Goal: Task Accomplishment & Management: Manage account settings

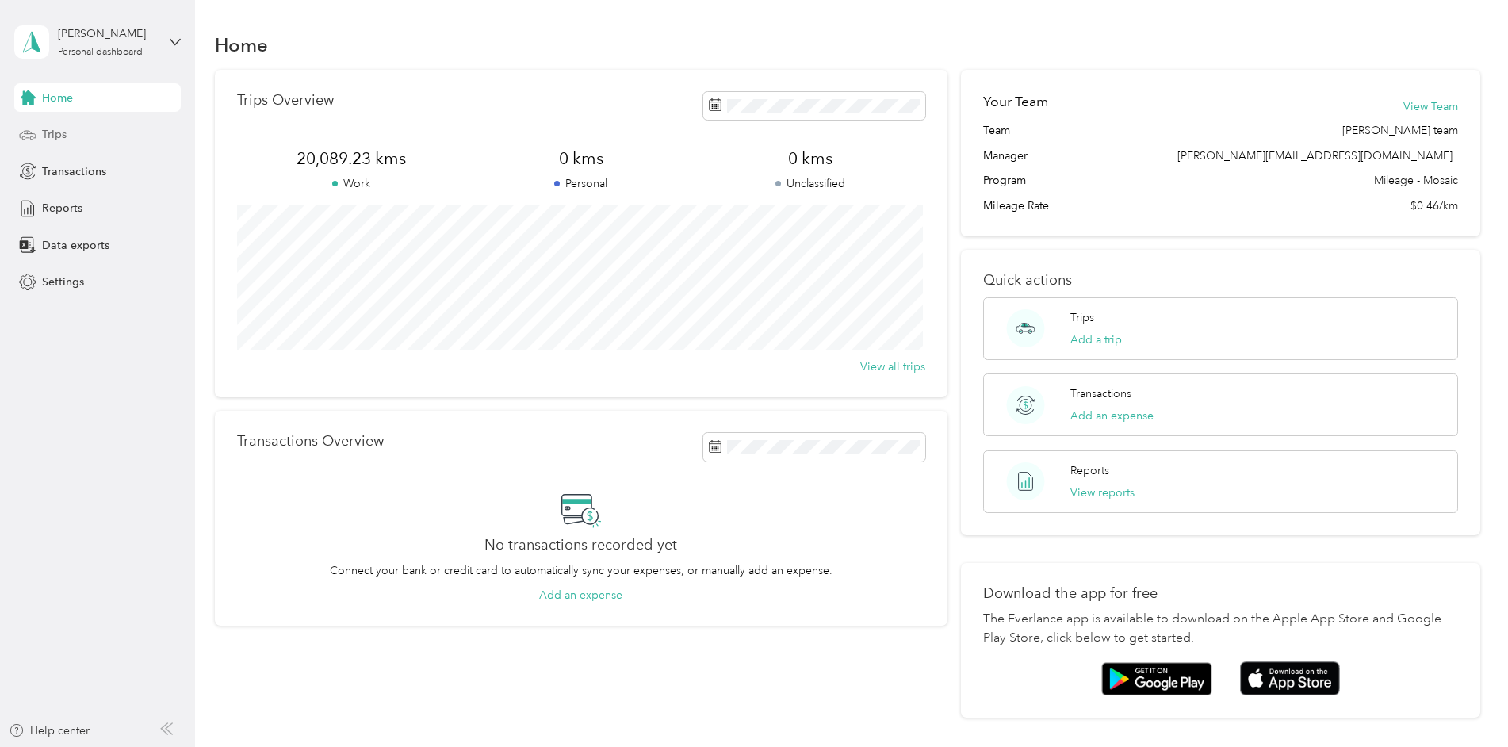
click at [44, 135] on span "Trips" at bounding box center [54, 134] width 25 height 17
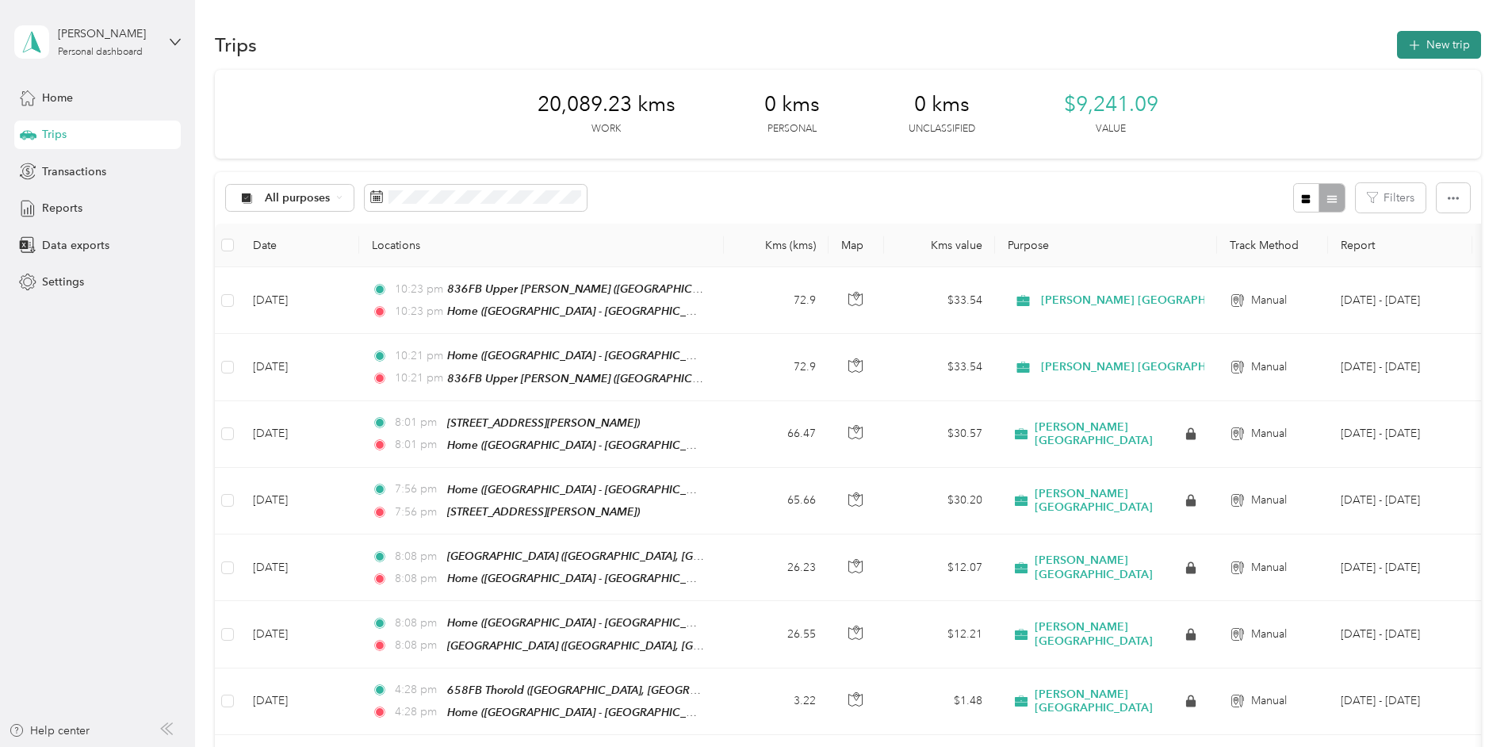
click at [1443, 45] on button "New trip" at bounding box center [1439, 45] width 84 height 28
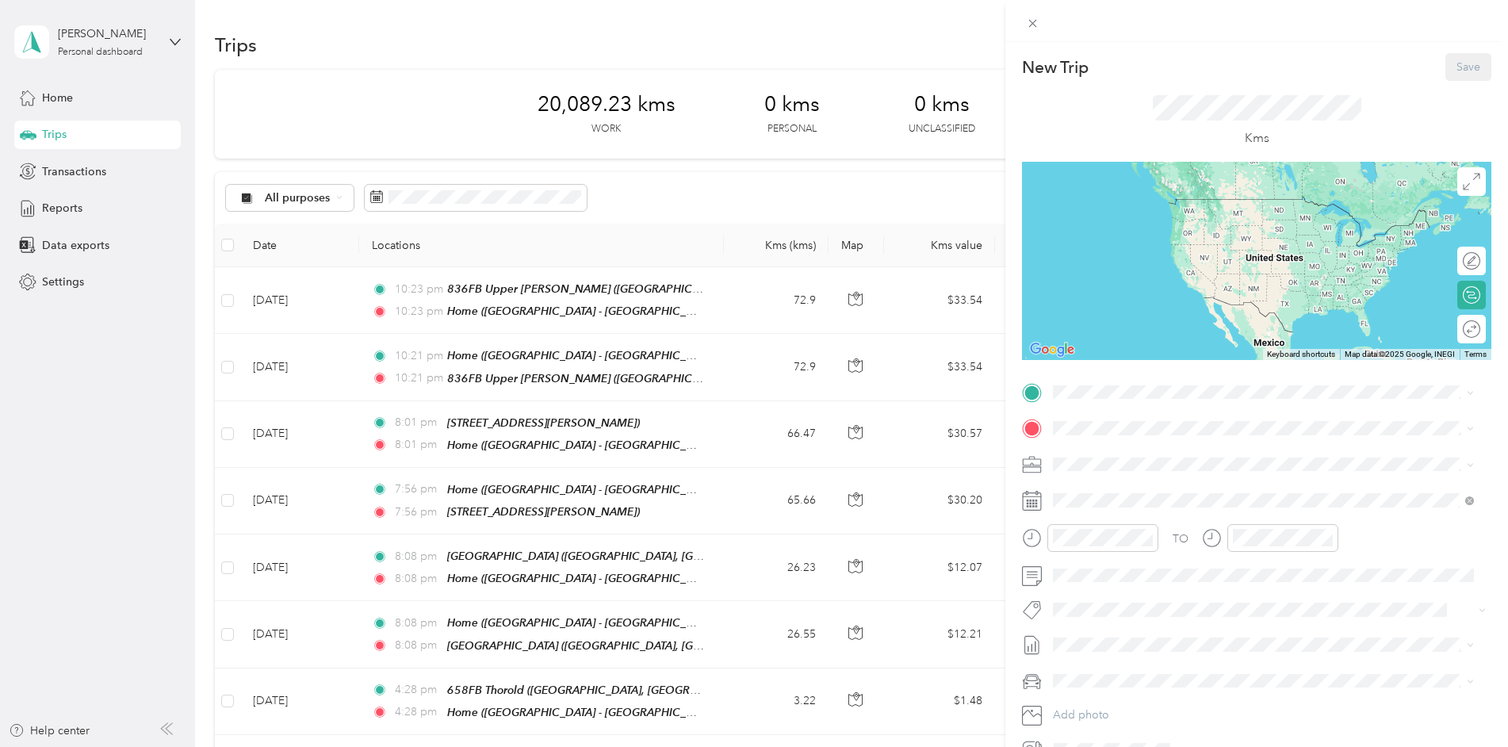
click at [1100, 472] on span "[STREET_ADDRESS]" at bounding box center [1133, 466] width 101 height 13
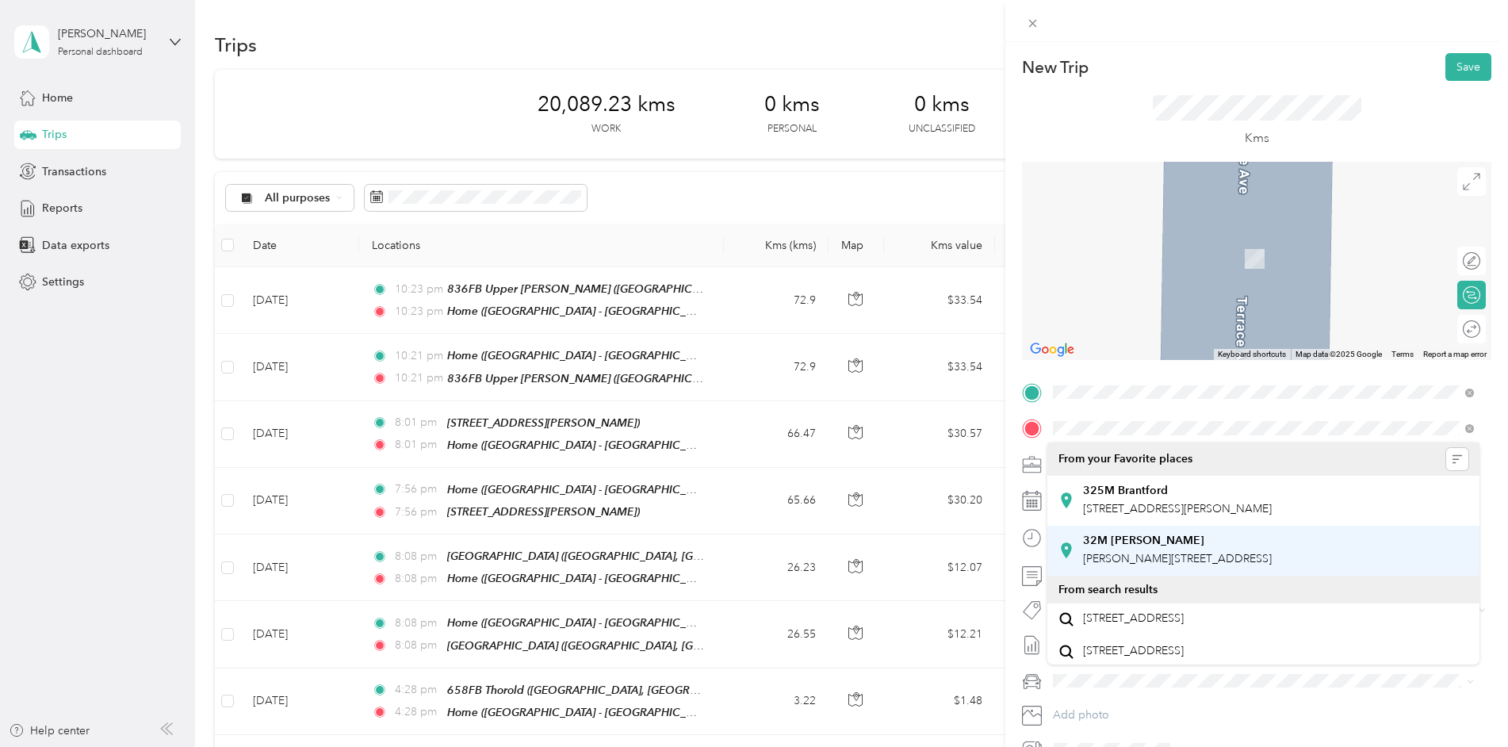
click at [1106, 543] on strong "32M [PERSON_NAME]" at bounding box center [1143, 541] width 121 height 14
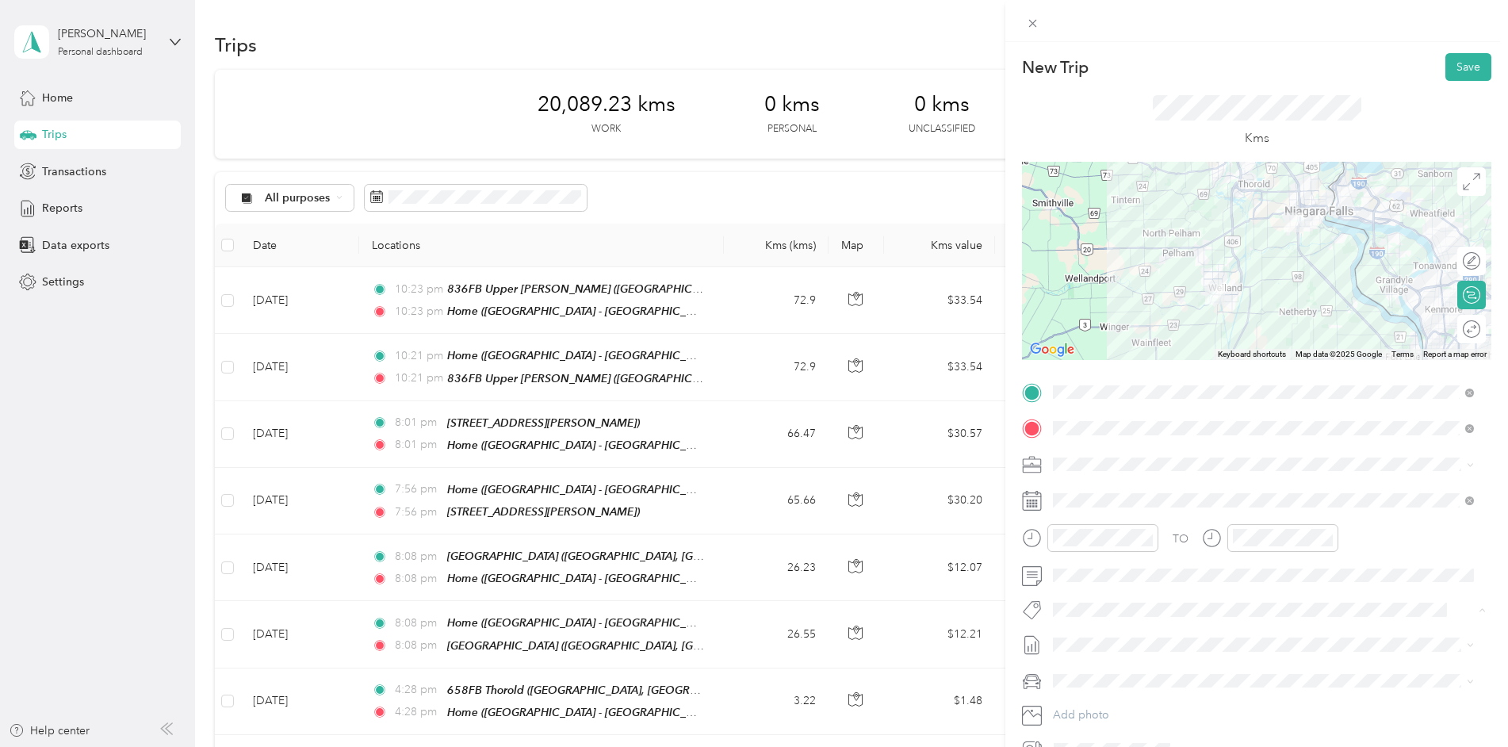
click at [1082, 510] on span "Metro On" at bounding box center [1091, 513] width 42 height 14
click at [1446, 63] on button "Save" at bounding box center [1469, 67] width 46 height 28
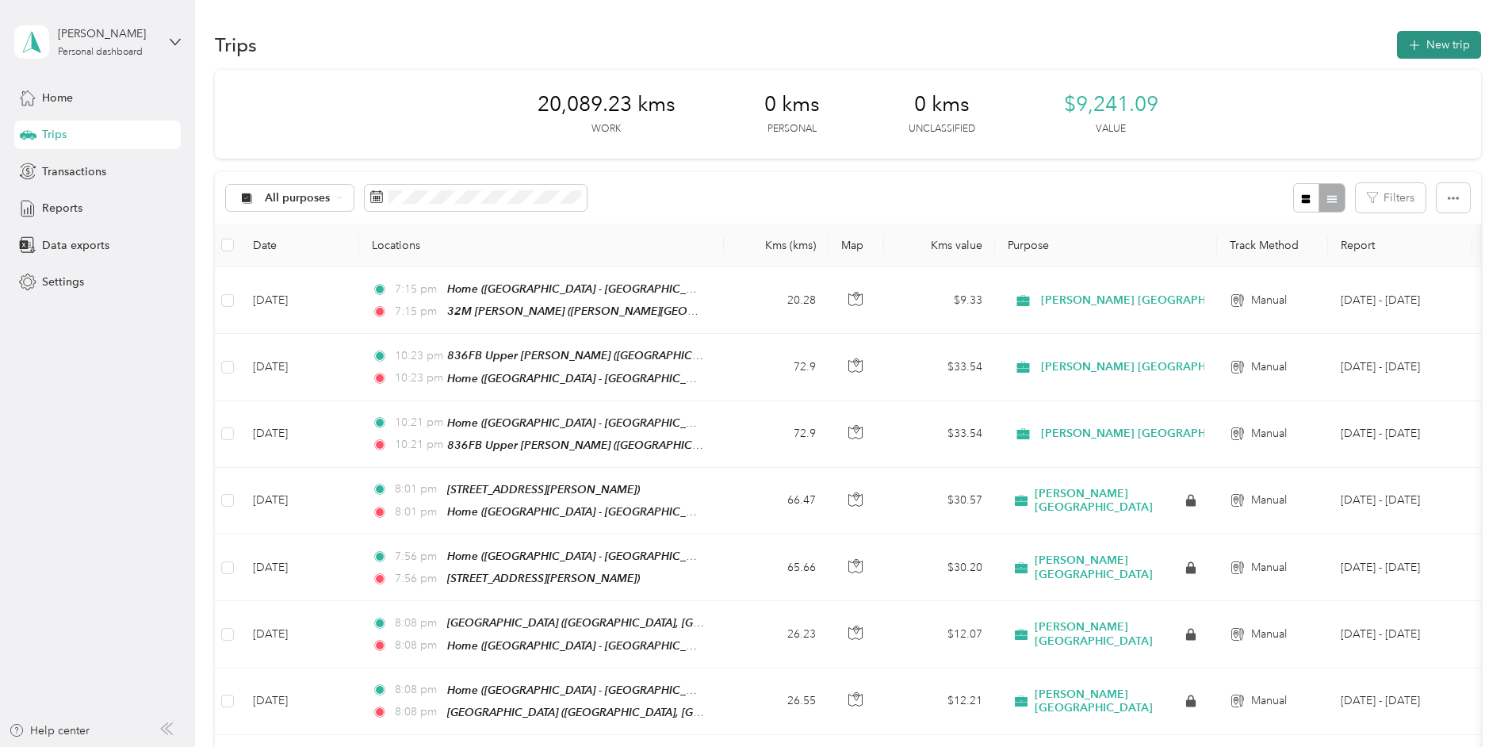
click at [1430, 48] on button "New trip" at bounding box center [1439, 45] width 84 height 28
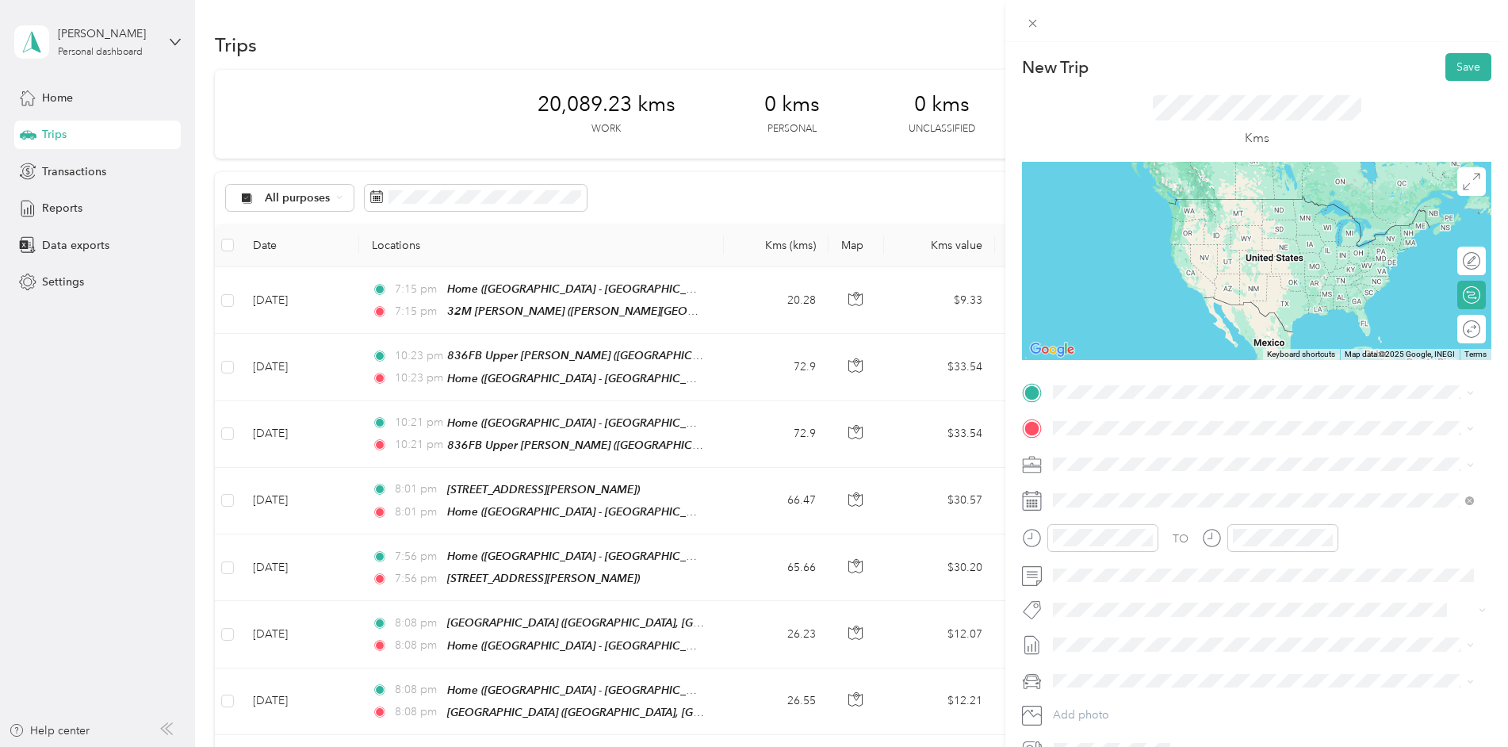
click at [1104, 511] on div "[STREET_ADDRESS][PERSON_NAME][PERSON_NAME]" at bounding box center [1177, 511] width 189 height 33
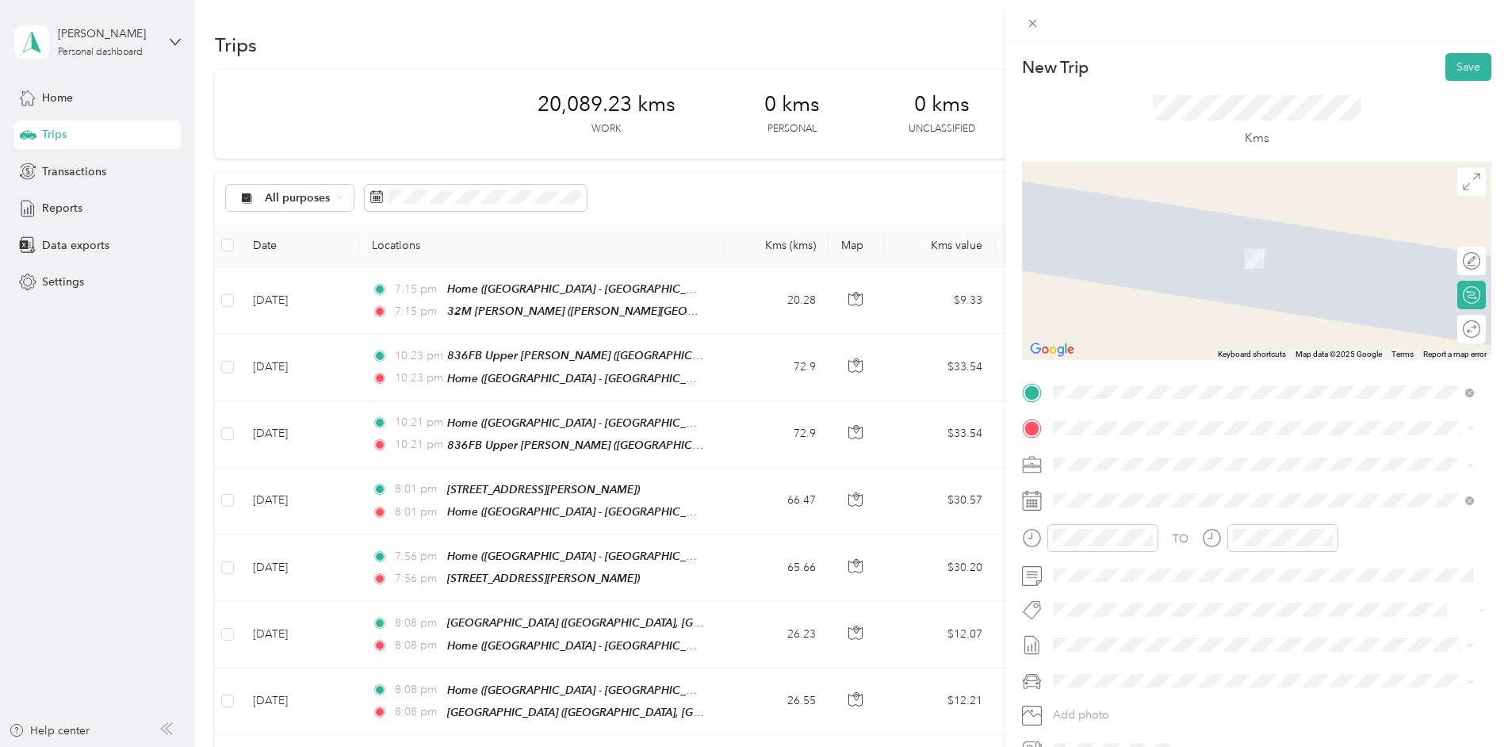
click at [1100, 506] on span "[STREET_ADDRESS]" at bounding box center [1133, 508] width 101 height 13
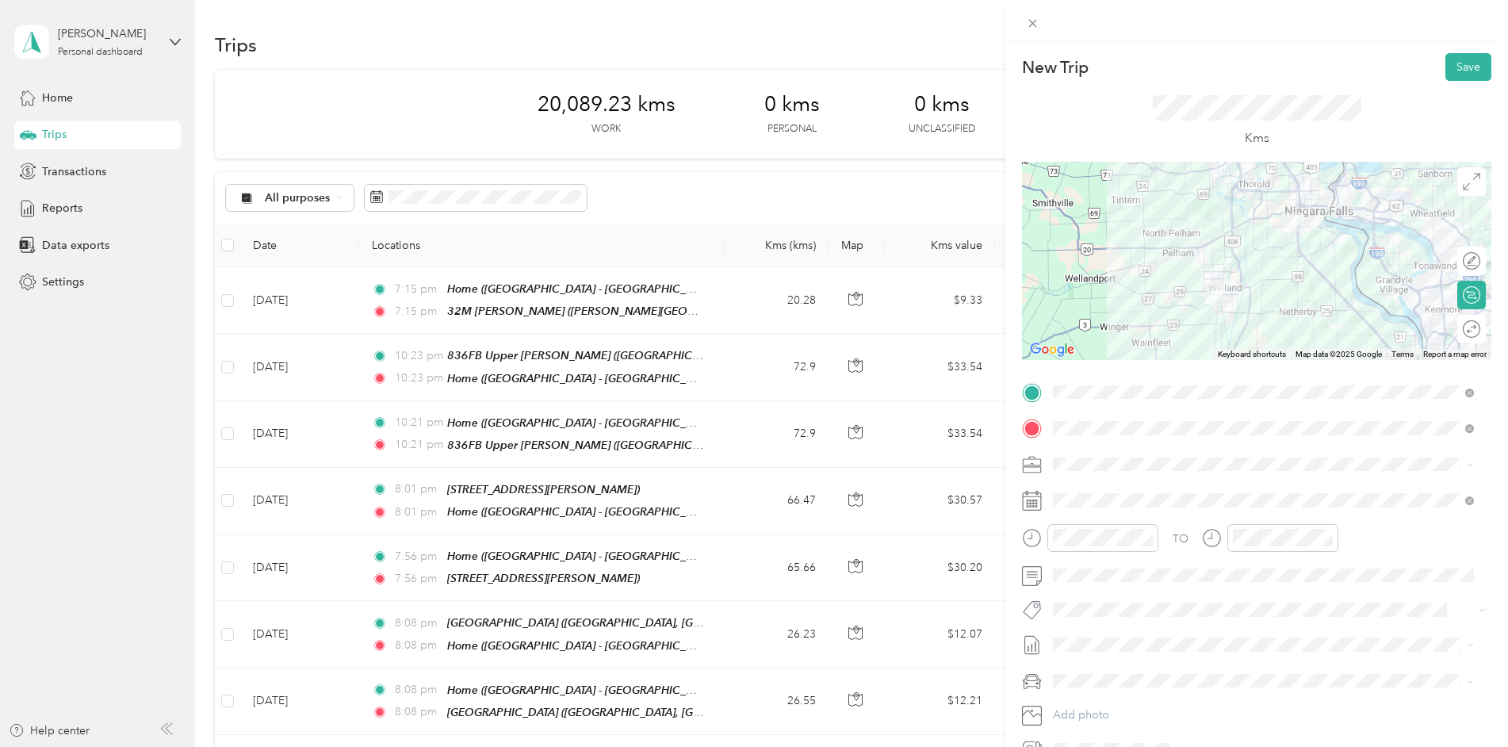
click at [1078, 513] on button "Metro On" at bounding box center [1091, 510] width 64 height 20
click at [1446, 60] on button "Save" at bounding box center [1469, 67] width 46 height 28
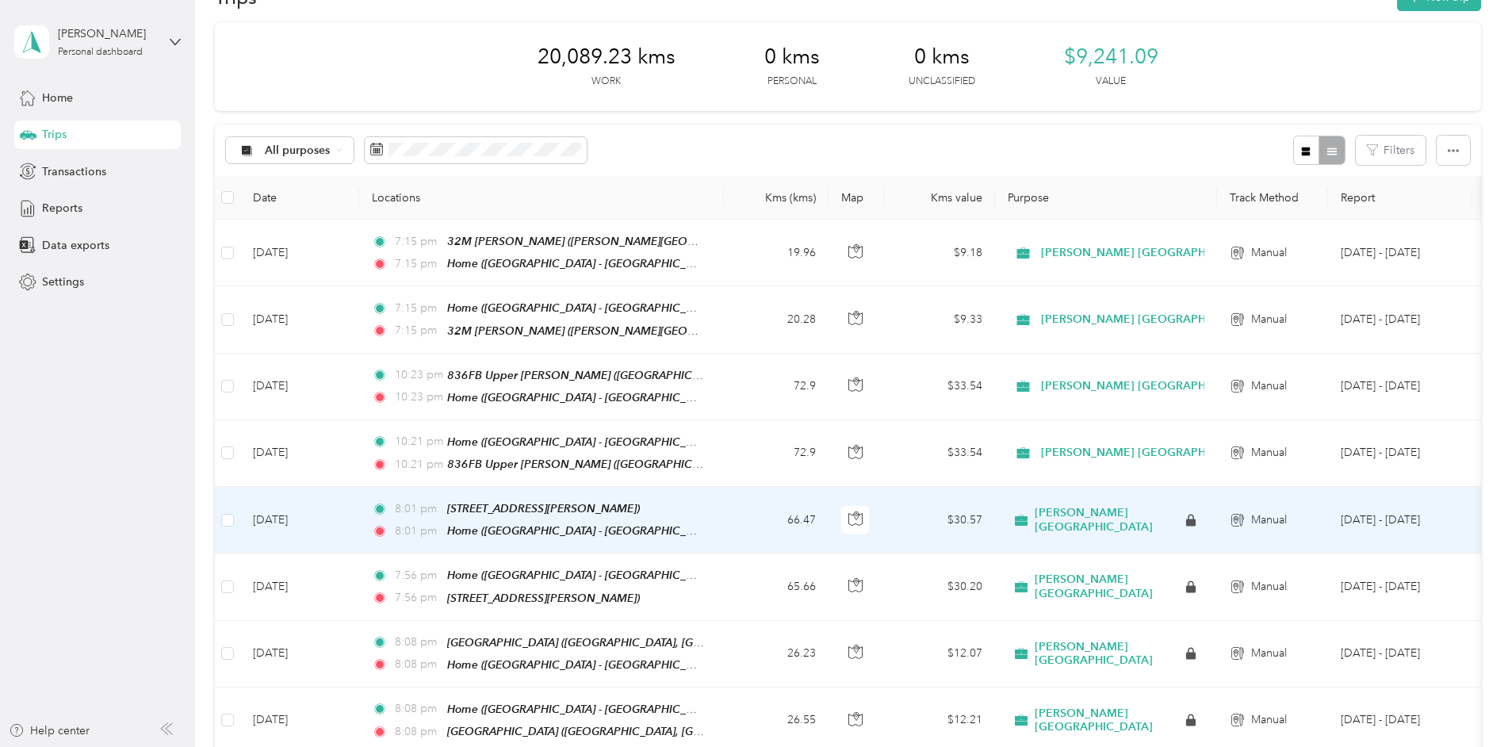
scroll to position [79, 0]
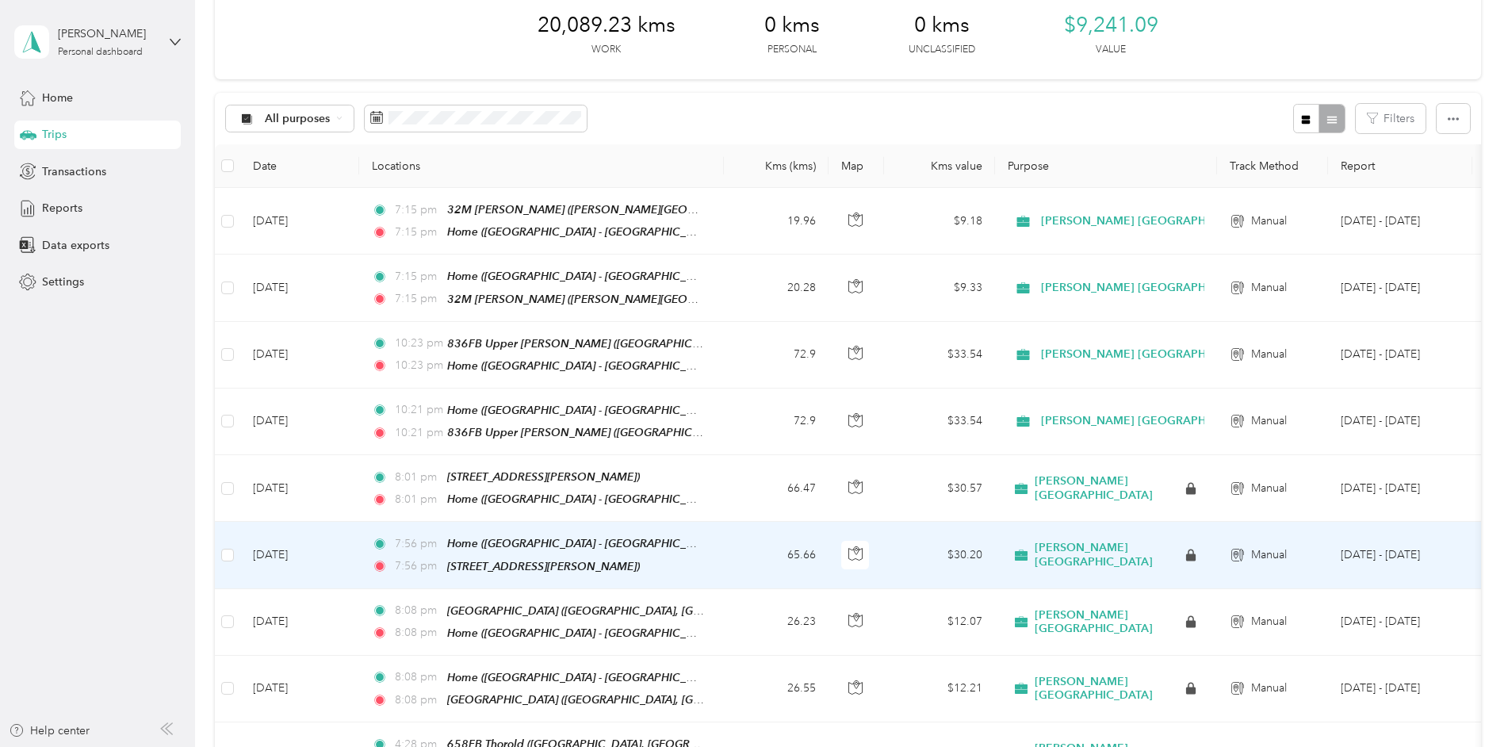
click at [538, 543] on div "Home ([GEOGRAPHIC_DATA] - [GEOGRAPHIC_DATA], [GEOGRAPHIC_DATA])" at bounding box center [576, 543] width 258 height 18
click at [395, 543] on span "7:56 pm" at bounding box center [417, 543] width 45 height 17
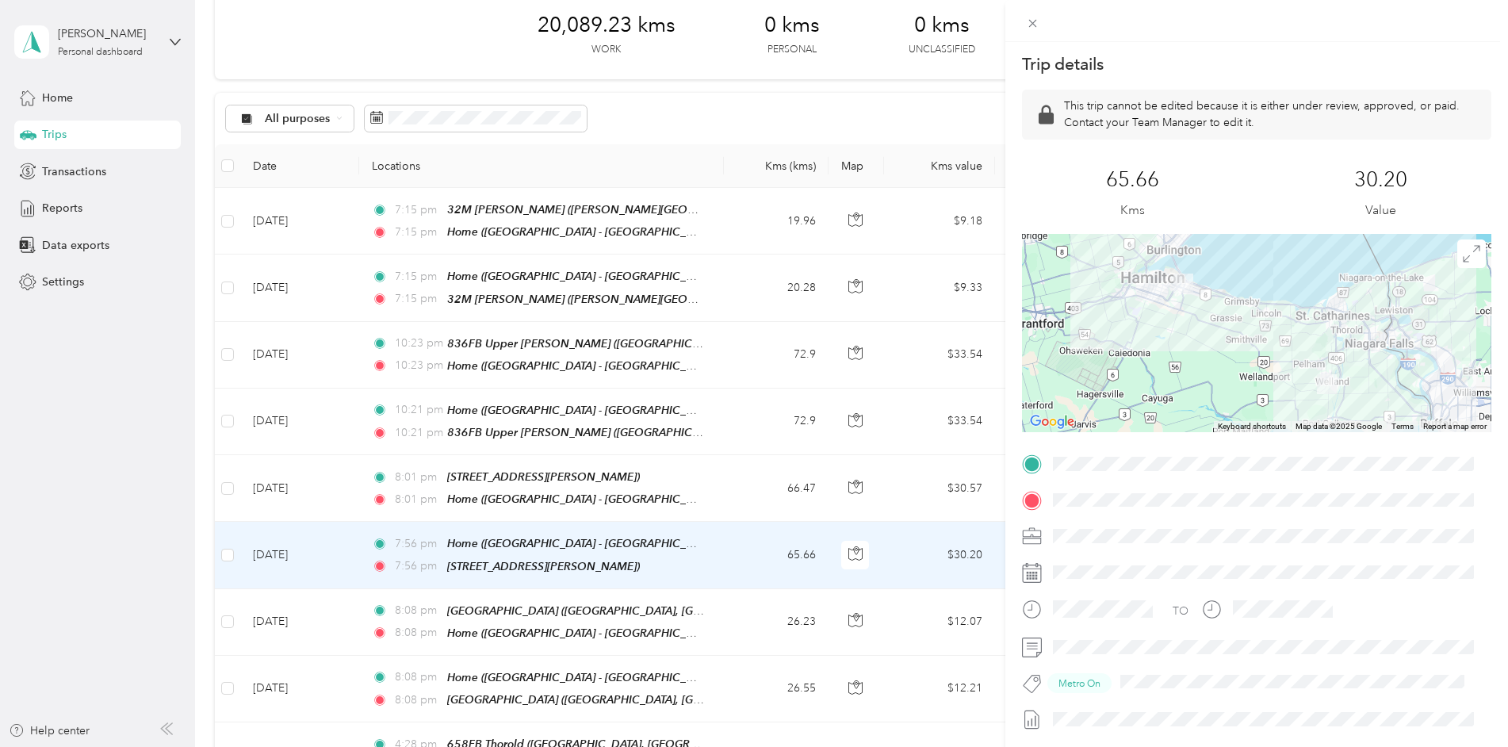
click at [525, 483] on div "Trip details This trip cannot be edited because it is either under review, appr…" at bounding box center [754, 373] width 1508 height 747
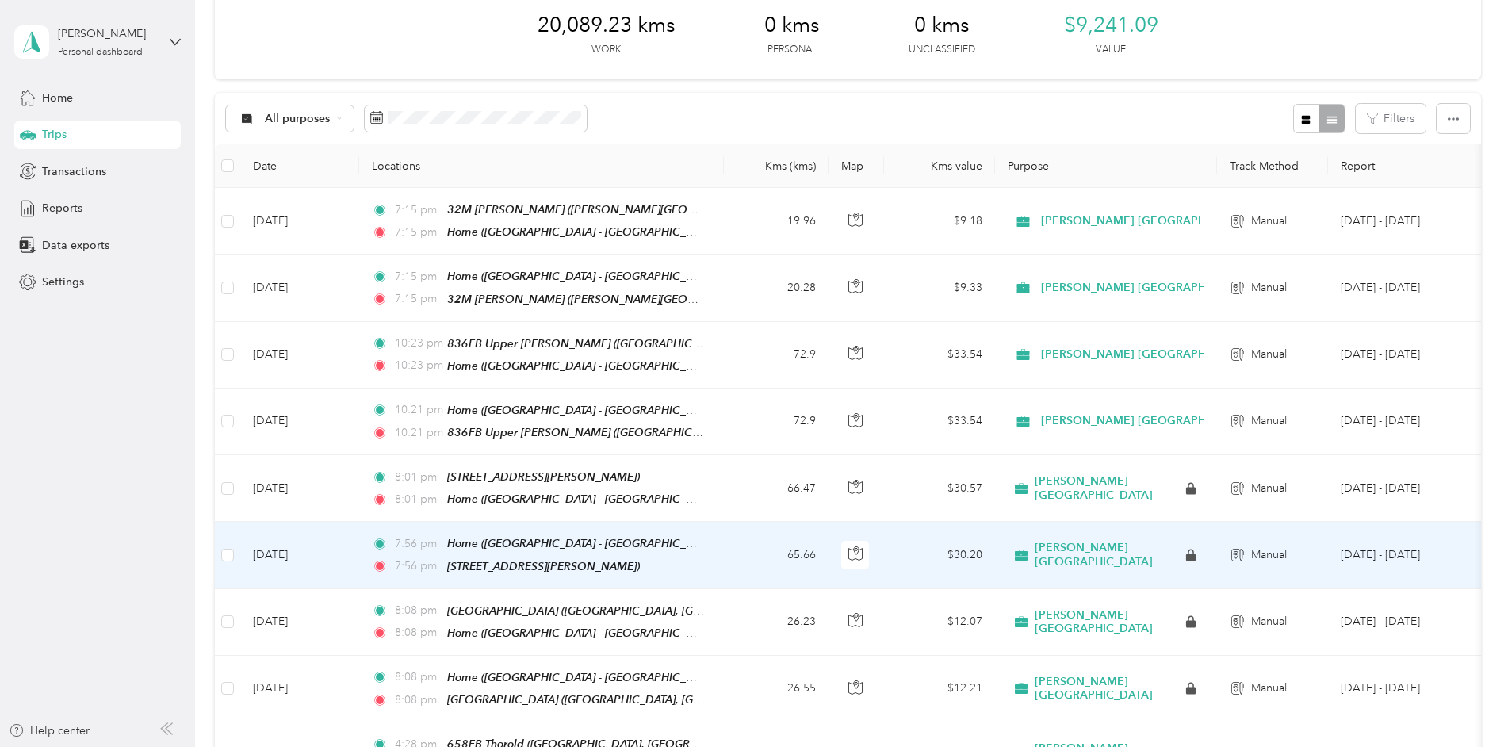
click at [525, 483] on div "Trip details This trip cannot be edited because it is either under review, appr…" at bounding box center [754, 373] width 1508 height 747
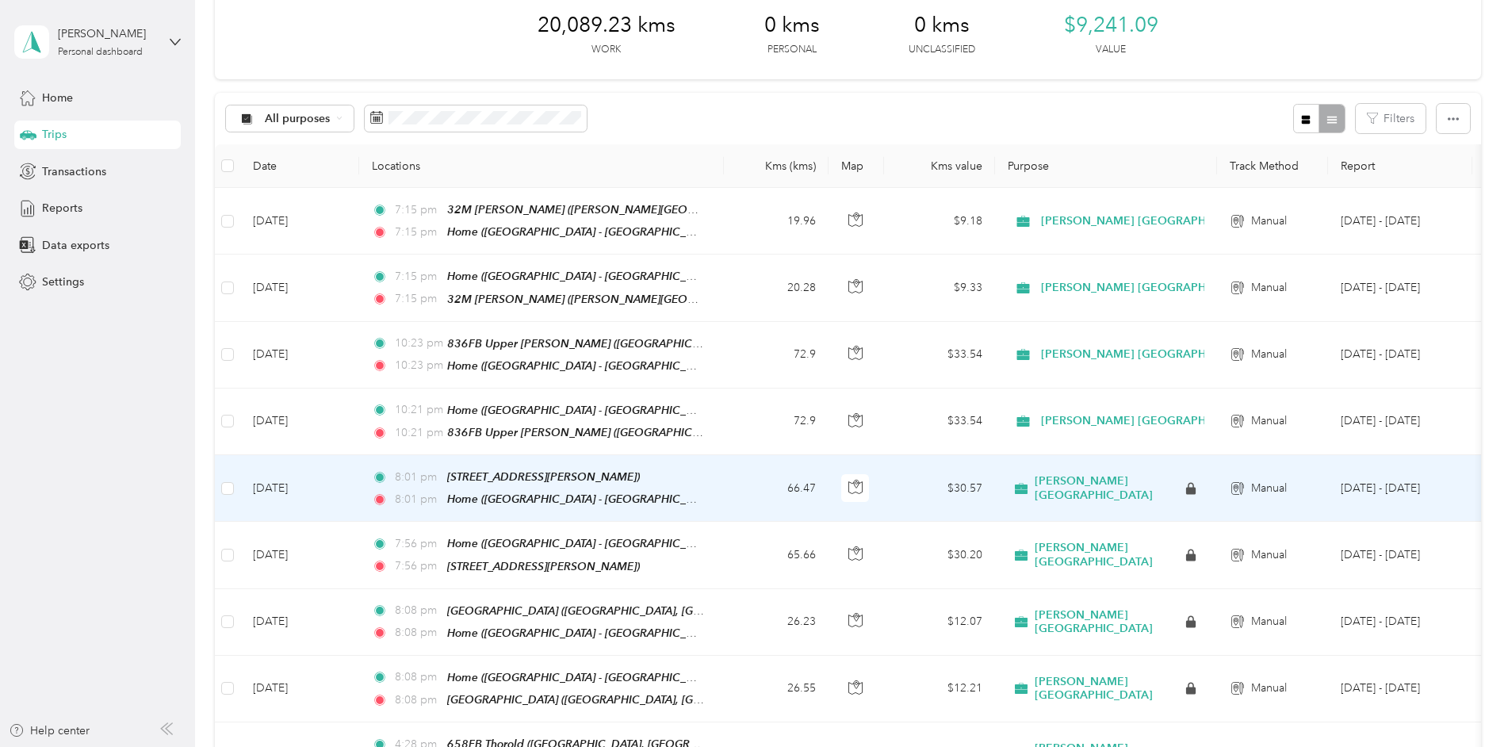
drag, startPoint x: 525, startPoint y: 482, endPoint x: 511, endPoint y: 478, distance: 14.8
click at [511, 478] on div "[STREET_ADDRESS][PERSON_NAME])" at bounding box center [543, 477] width 193 height 18
click at [465, 490] on div "Home ([GEOGRAPHIC_DATA] - [GEOGRAPHIC_DATA], [GEOGRAPHIC_DATA])" at bounding box center [576, 499] width 258 height 18
click at [465, 482] on div "8:01 pm [STREET_ADDRESS][PERSON_NAME][PERSON_NAME]) 8:01 pm Home ([GEOGRAPHIC_D…" at bounding box center [538, 488] width 333 height 40
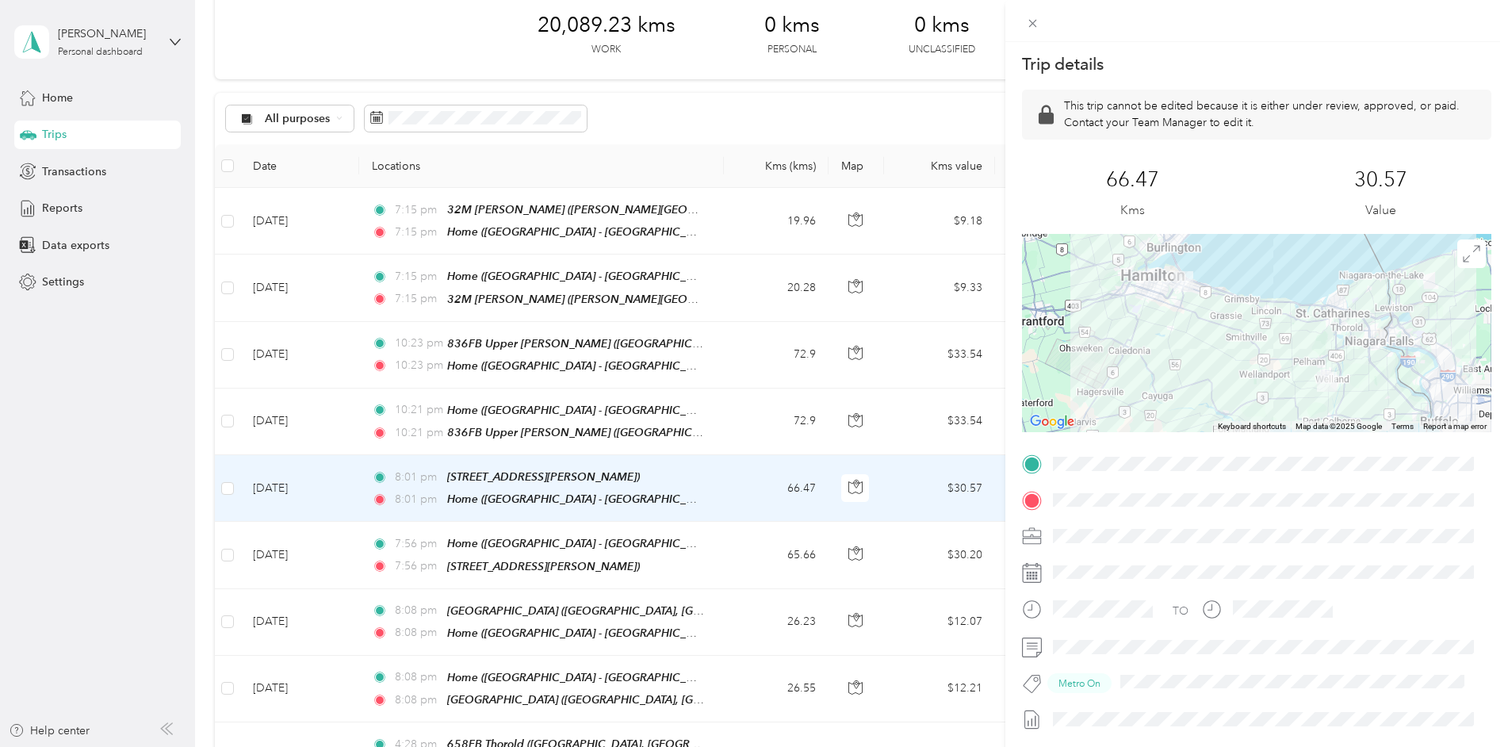
click at [557, 413] on div "Trip details This trip cannot be edited because it is either under review, appr…" at bounding box center [754, 373] width 1508 height 747
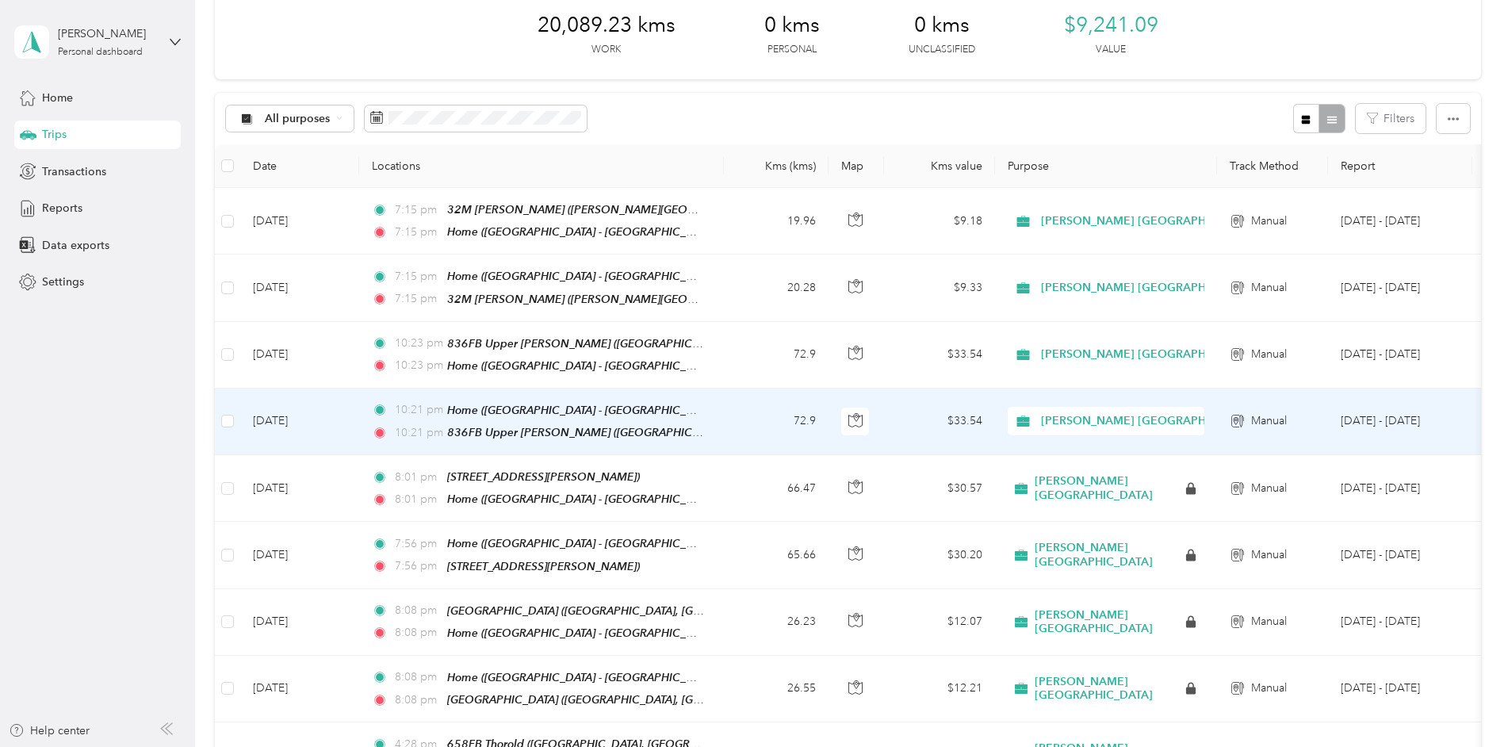
click at [557, 413] on div "Home ([GEOGRAPHIC_DATA] - [GEOGRAPHIC_DATA], [GEOGRAPHIC_DATA])" at bounding box center [576, 410] width 258 height 18
click at [343, 416] on td "[DATE]" at bounding box center [299, 422] width 119 height 67
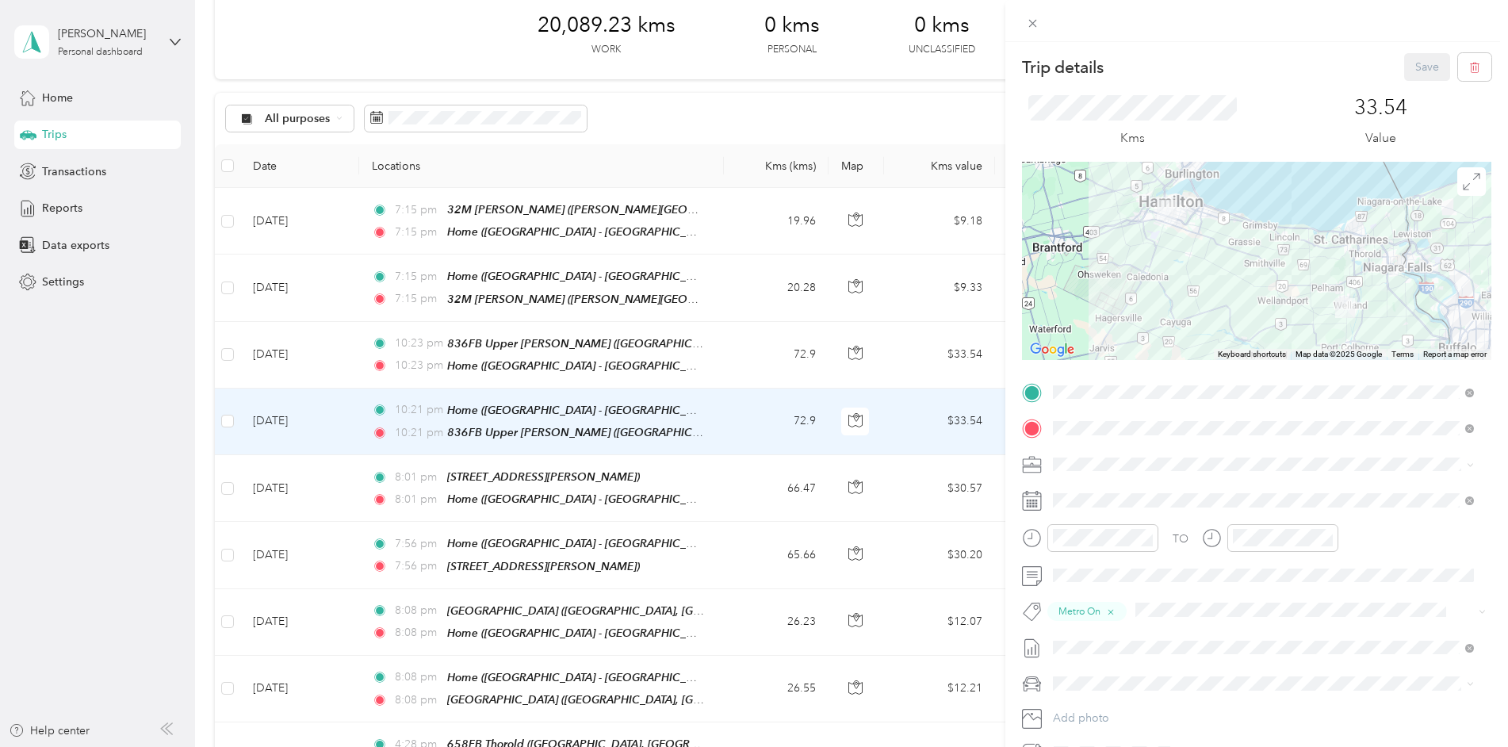
click at [528, 350] on div "Trip details Save This trip cannot be edited because it is either under review,…" at bounding box center [754, 373] width 1508 height 747
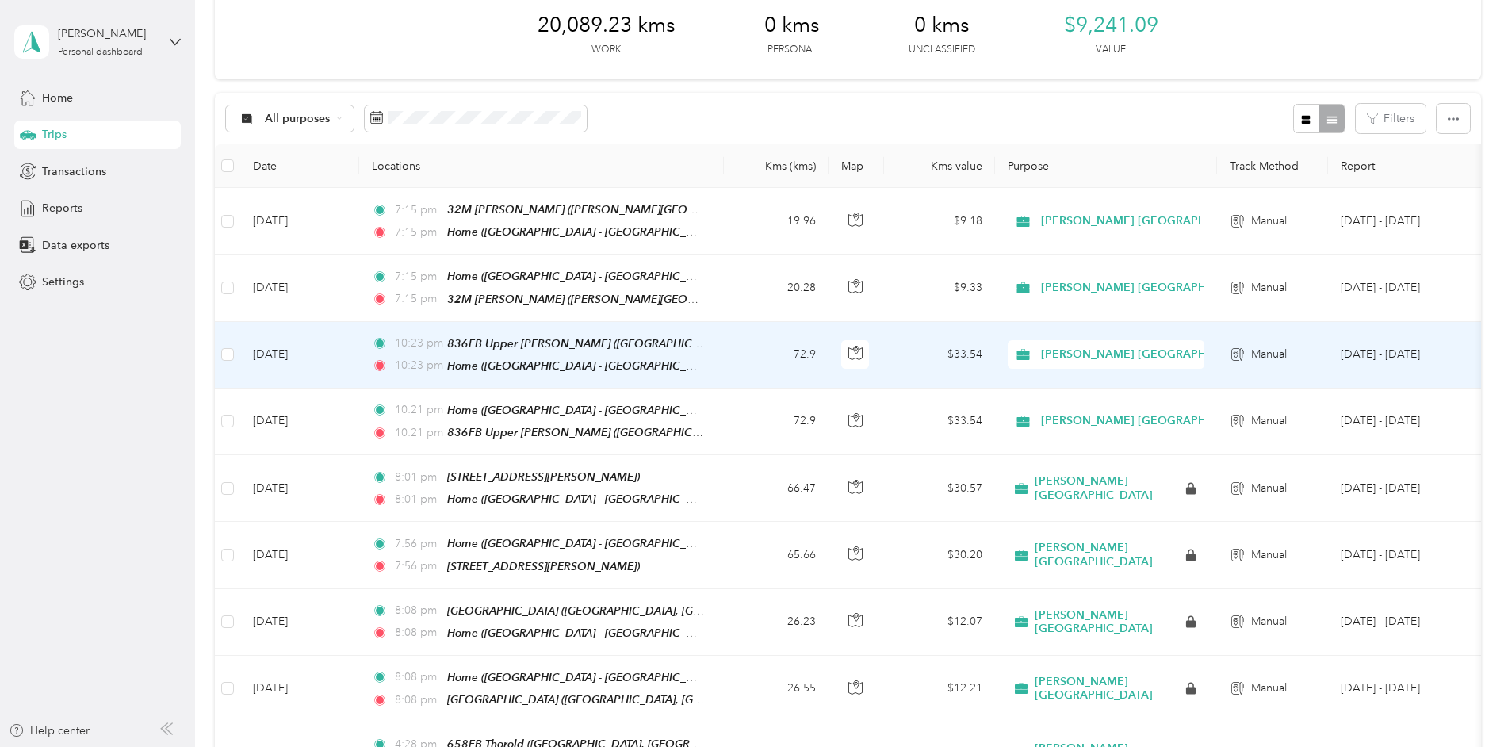
click at [528, 350] on div "10:23 pm [STREET_ADDRESS][PERSON_NAME][PERSON_NAME][PERSON_NAME]) 10:23 pm Home…" at bounding box center [538, 355] width 333 height 40
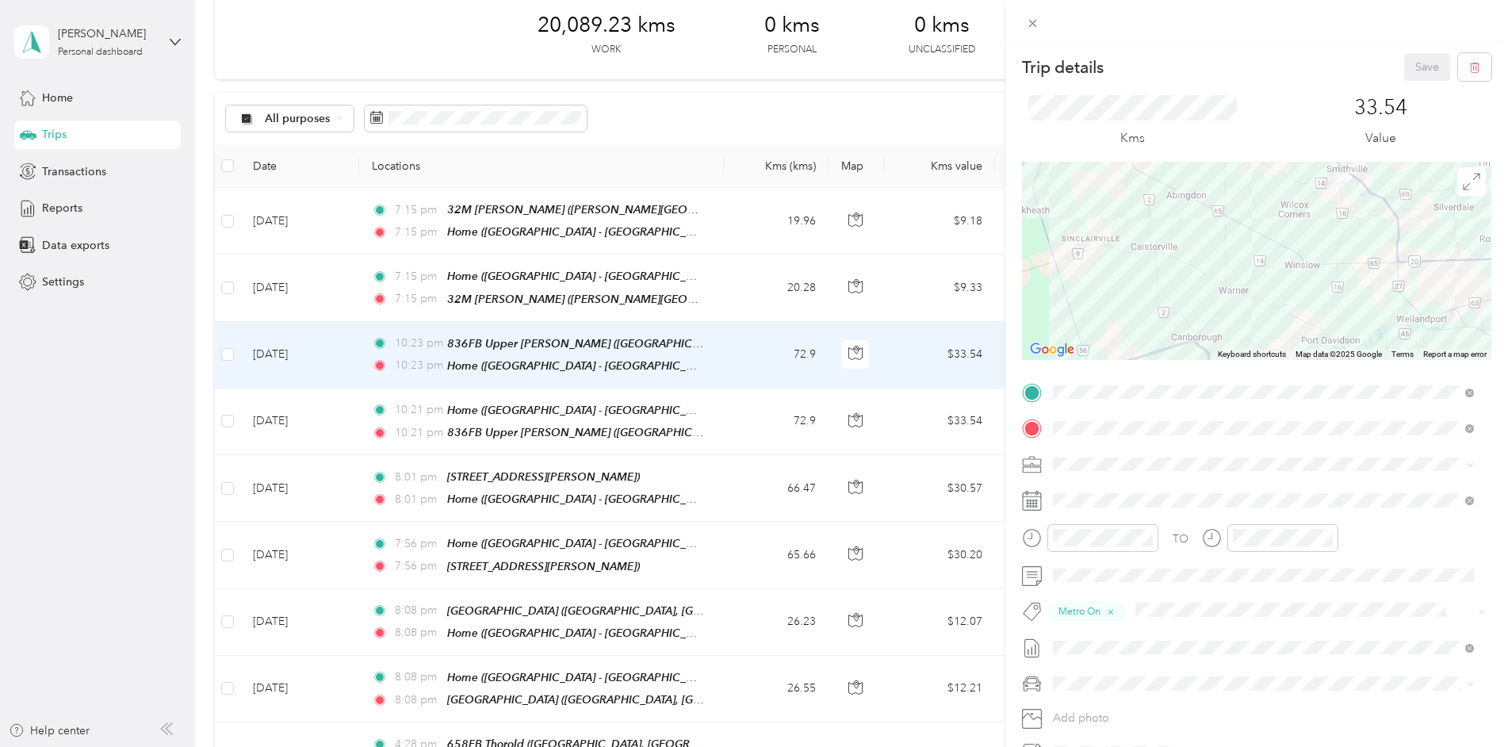
drag, startPoint x: 1224, startPoint y: 263, endPoint x: 1250, endPoint y: 338, distance: 78.7
click at [1250, 338] on div at bounding box center [1256, 261] width 469 height 198
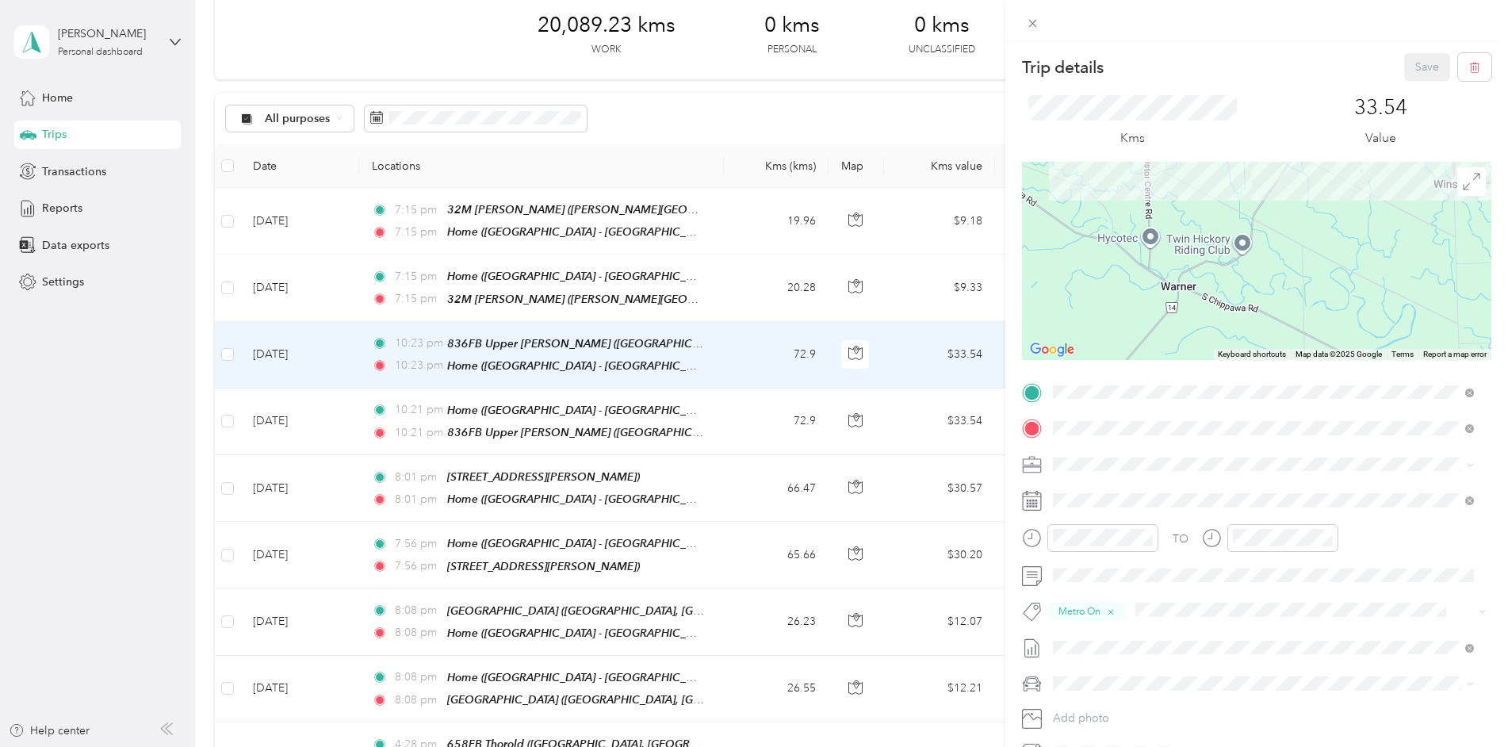
drag, startPoint x: 1377, startPoint y: 303, endPoint x: 1519, endPoint y: 411, distance: 178.3
click at [1500, 411] on html "[PERSON_NAME] Personal dashboard Home Trips Transactions Reports Data exports S…" at bounding box center [750, 373] width 1500 height 747
